Goal: Task Accomplishment & Management: Complete application form

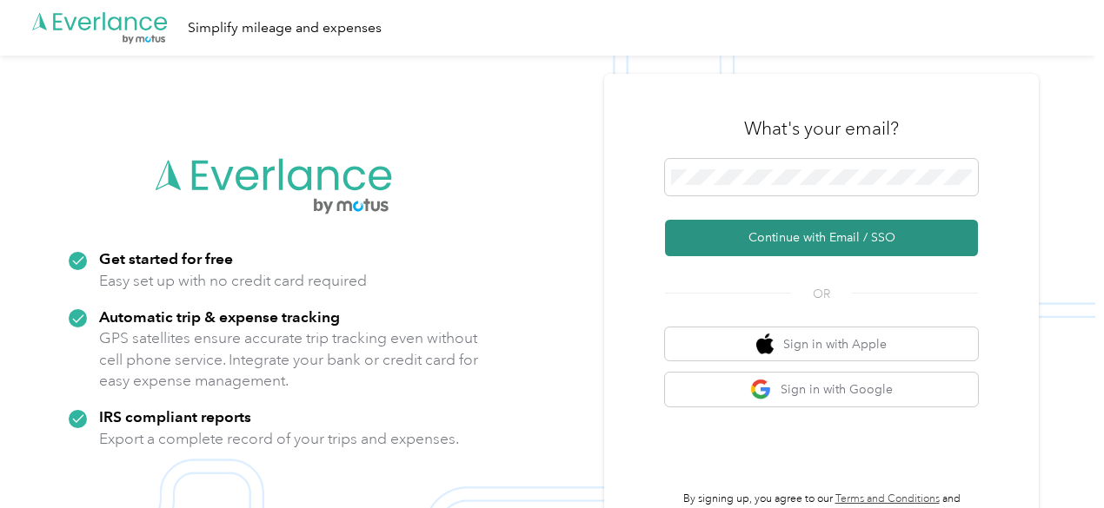
click at [787, 239] on button "Continue with Email / SSO" at bounding box center [821, 238] width 313 height 37
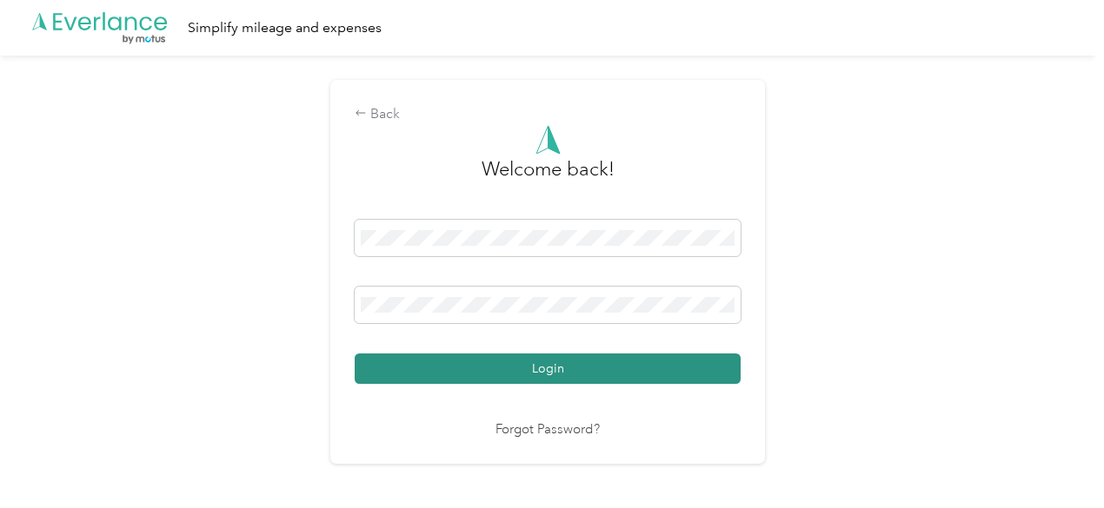
click at [414, 367] on button "Login" at bounding box center [548, 369] width 386 height 30
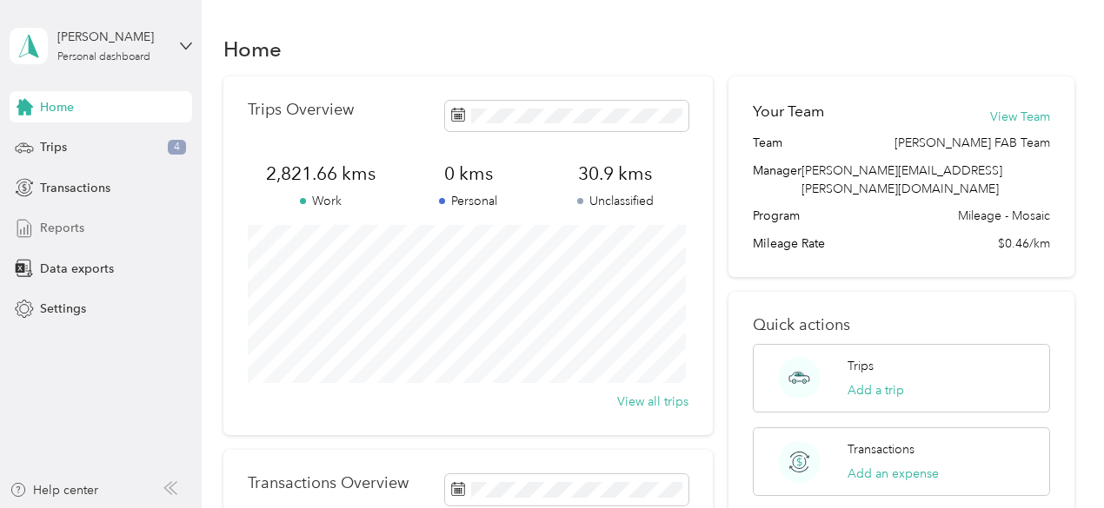
click at [57, 225] on span "Reports" at bounding box center [62, 228] width 44 height 18
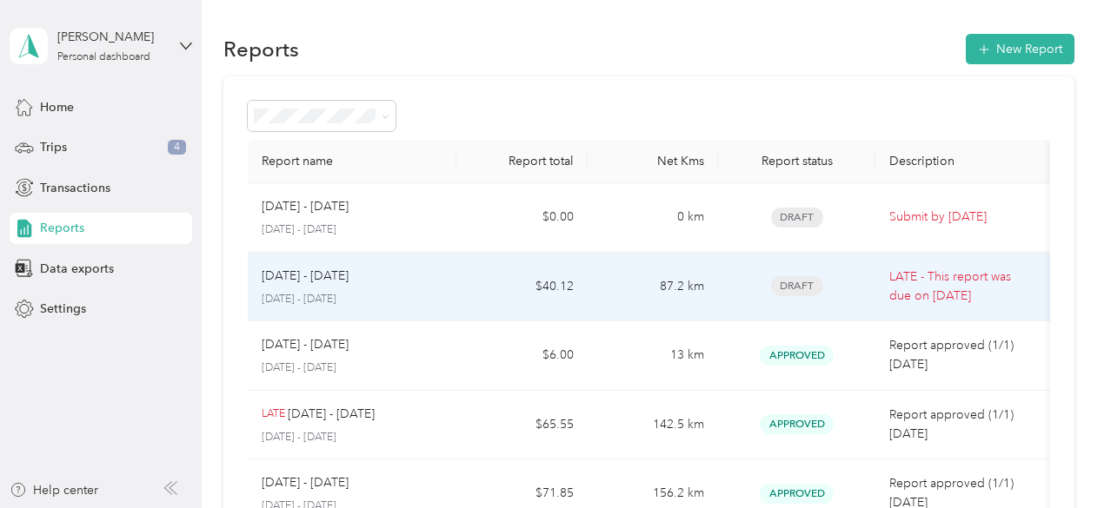
click at [914, 286] on p "LATE - This report was due on [DATE]" at bounding box center [962, 287] width 147 height 38
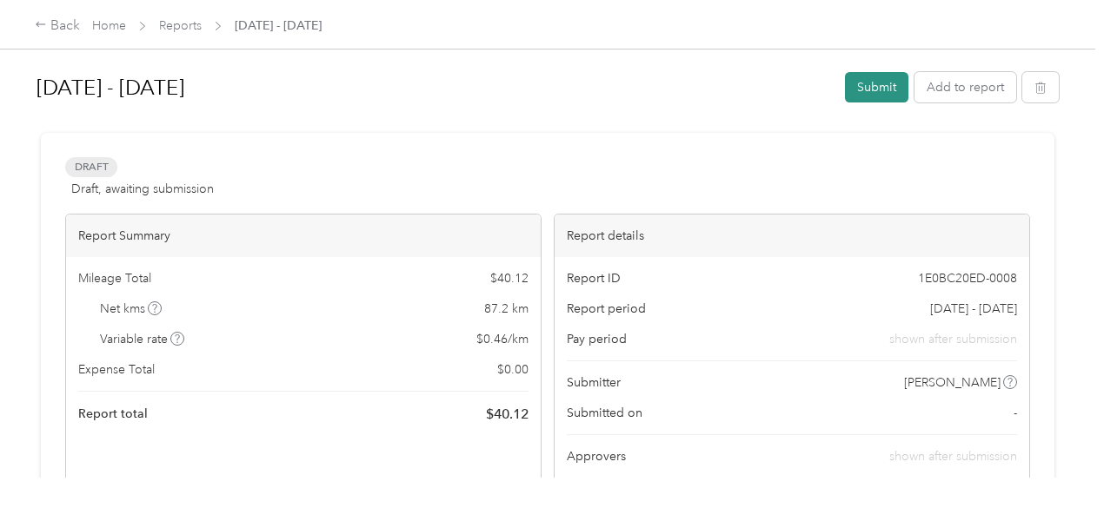
click at [880, 91] on button "Submit" at bounding box center [876, 87] width 63 height 30
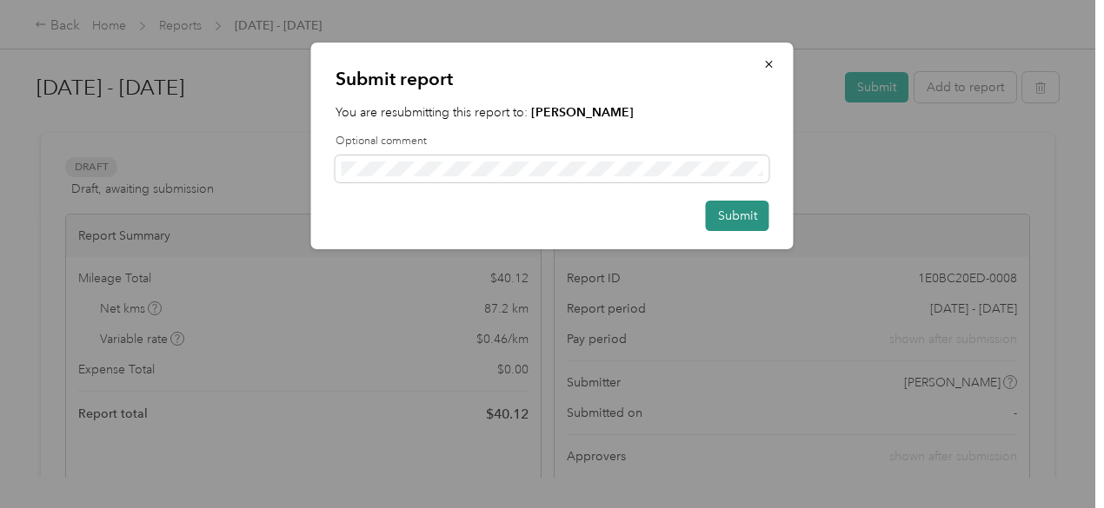
click at [725, 215] on button "Submit" at bounding box center [737, 216] width 63 height 30
